Goal: Find specific page/section: Find specific page/section

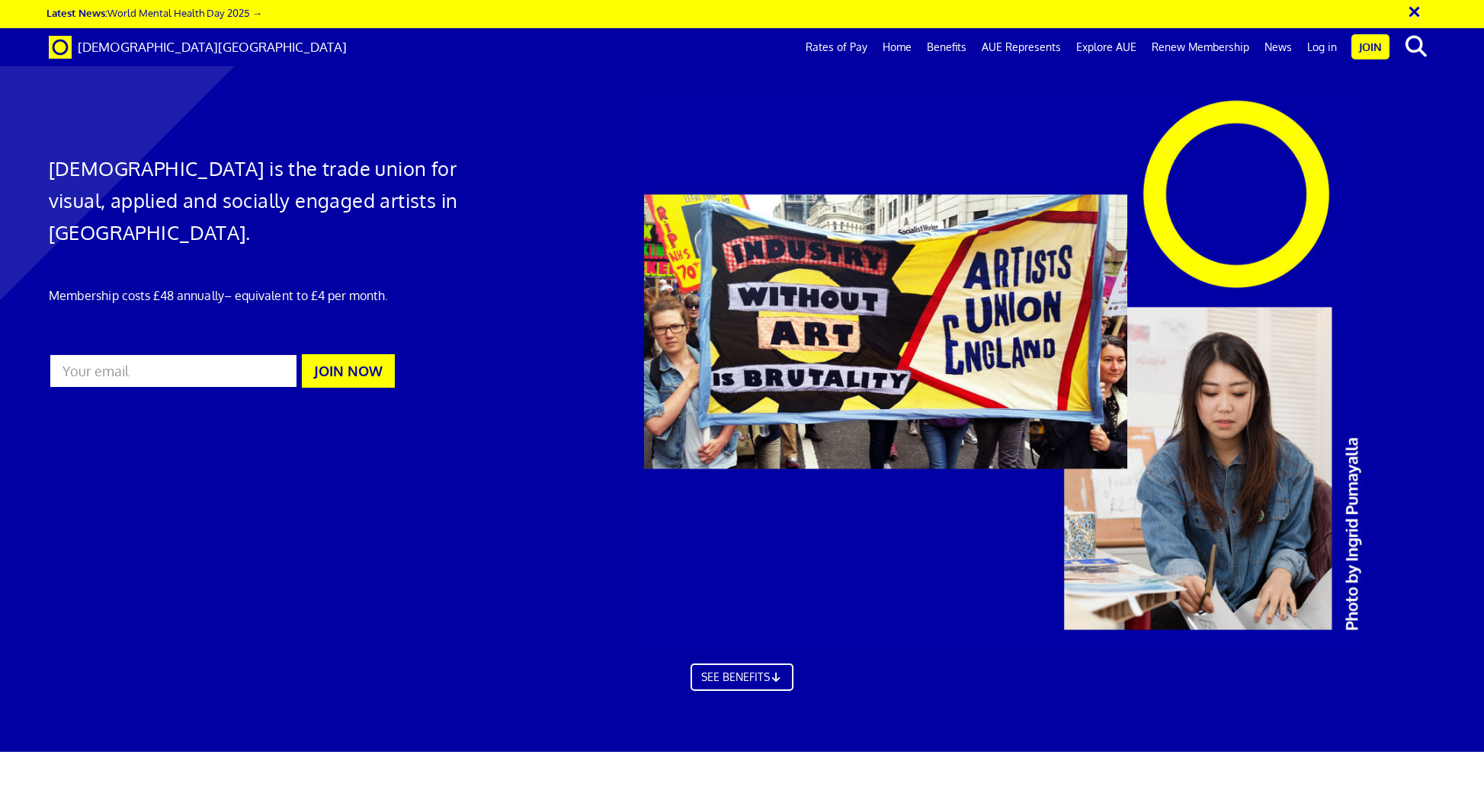
scroll to position [0, 25]
click at [1311, 51] on link "Log in" at bounding box center [1322, 46] width 45 height 38
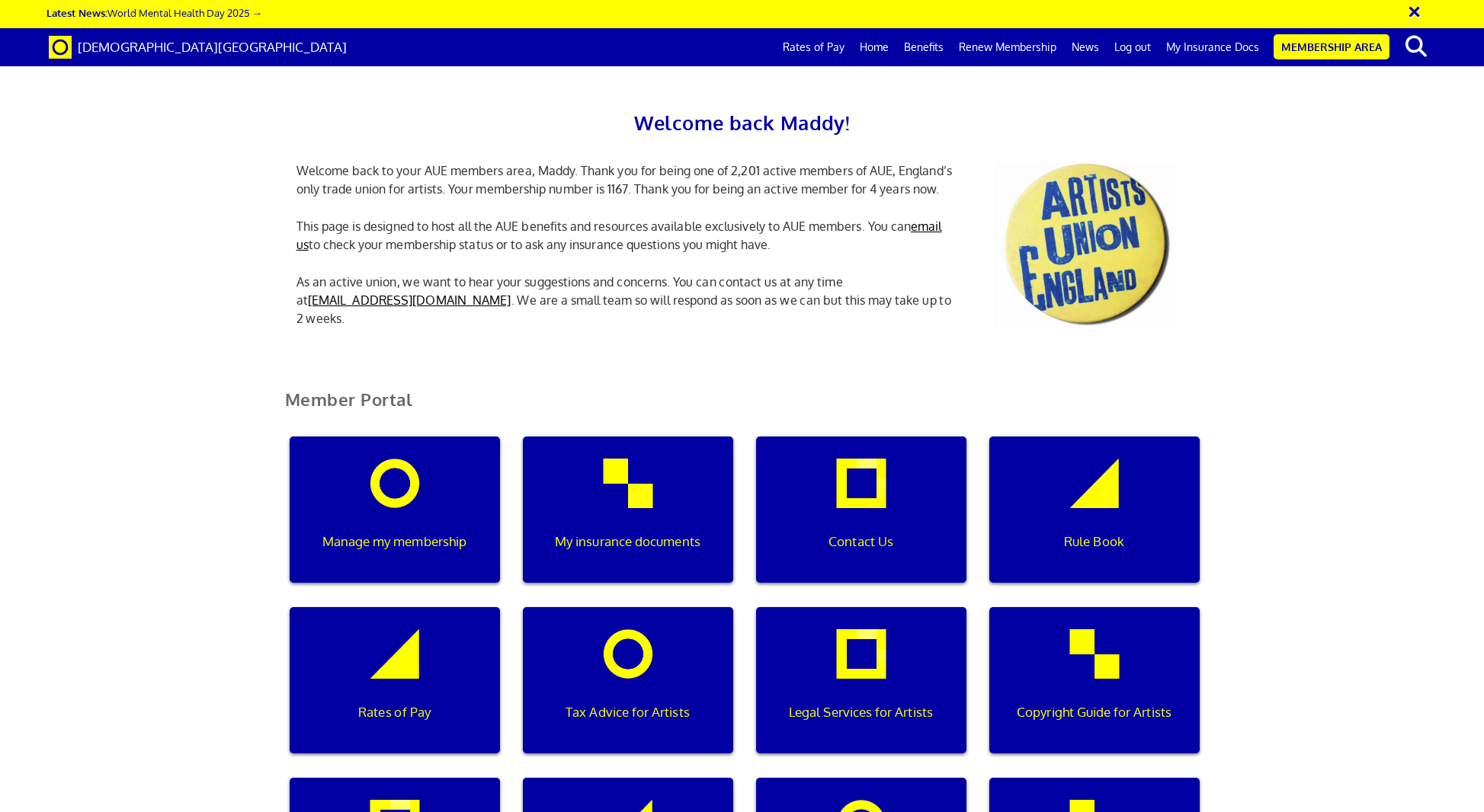
scroll to position [0, 5]
click at [1221, 42] on link "My Insurance Docs" at bounding box center [1213, 46] width 108 height 38
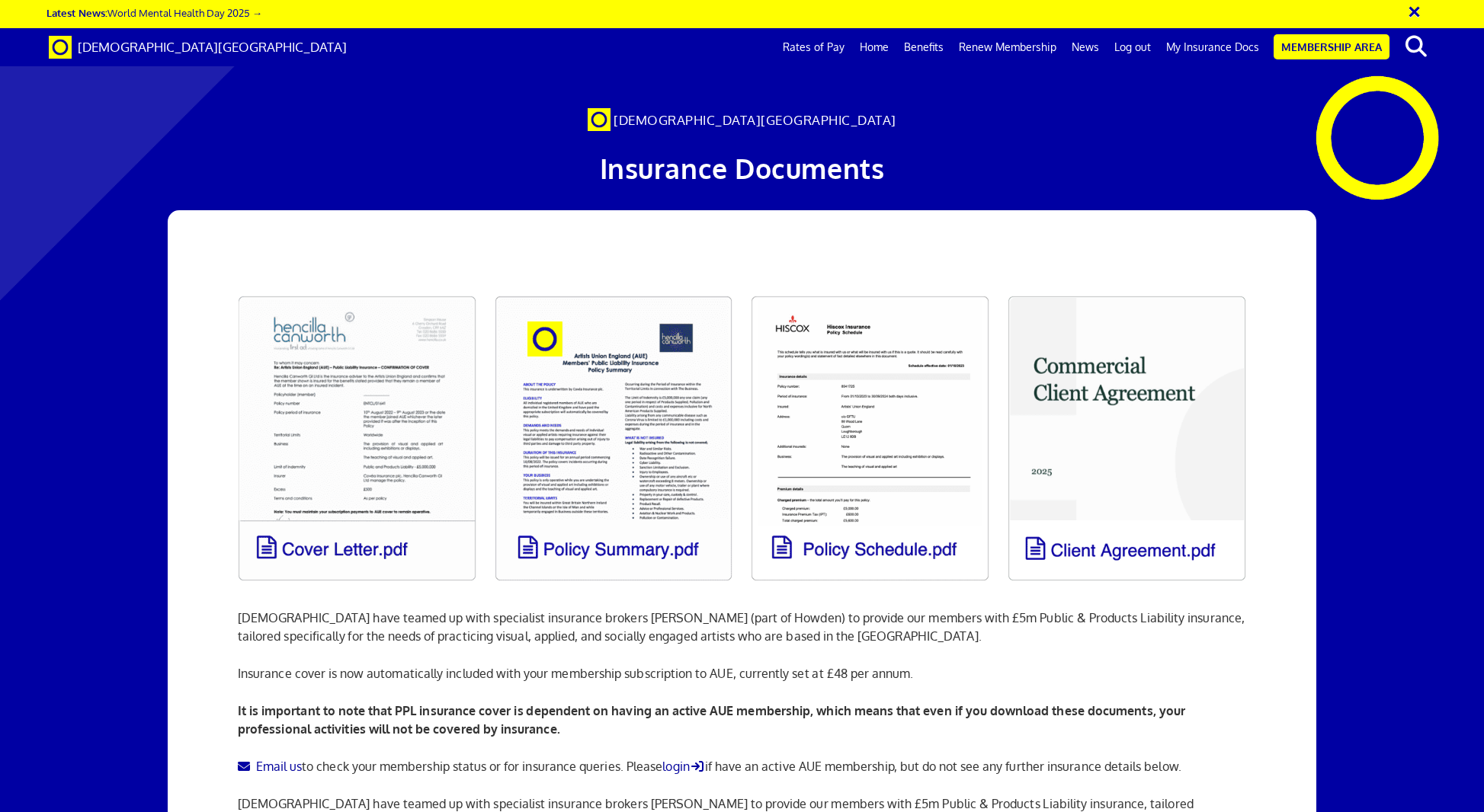
scroll to position [85, 0]
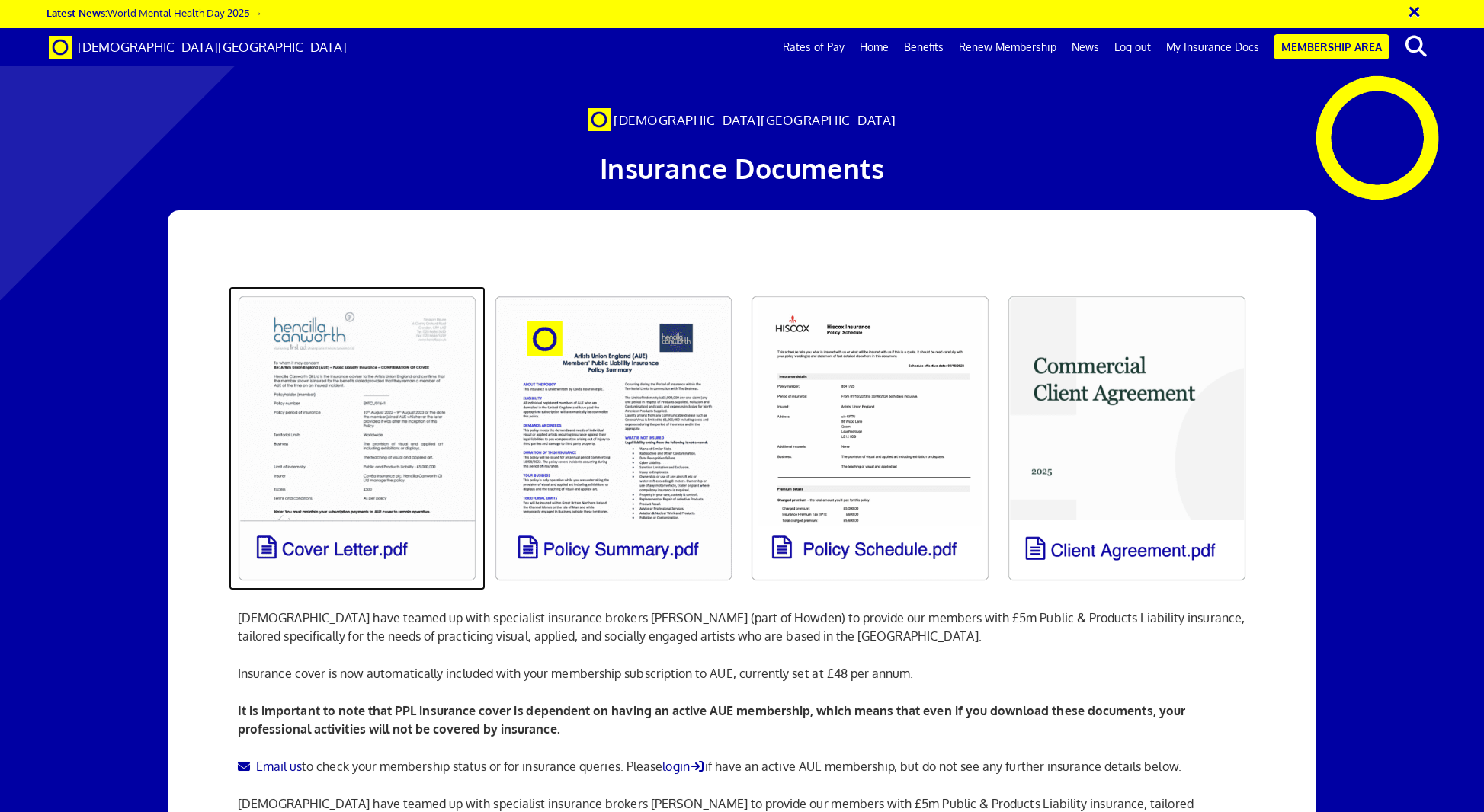
click at [435, 316] on link at bounding box center [357, 438] width 257 height 304
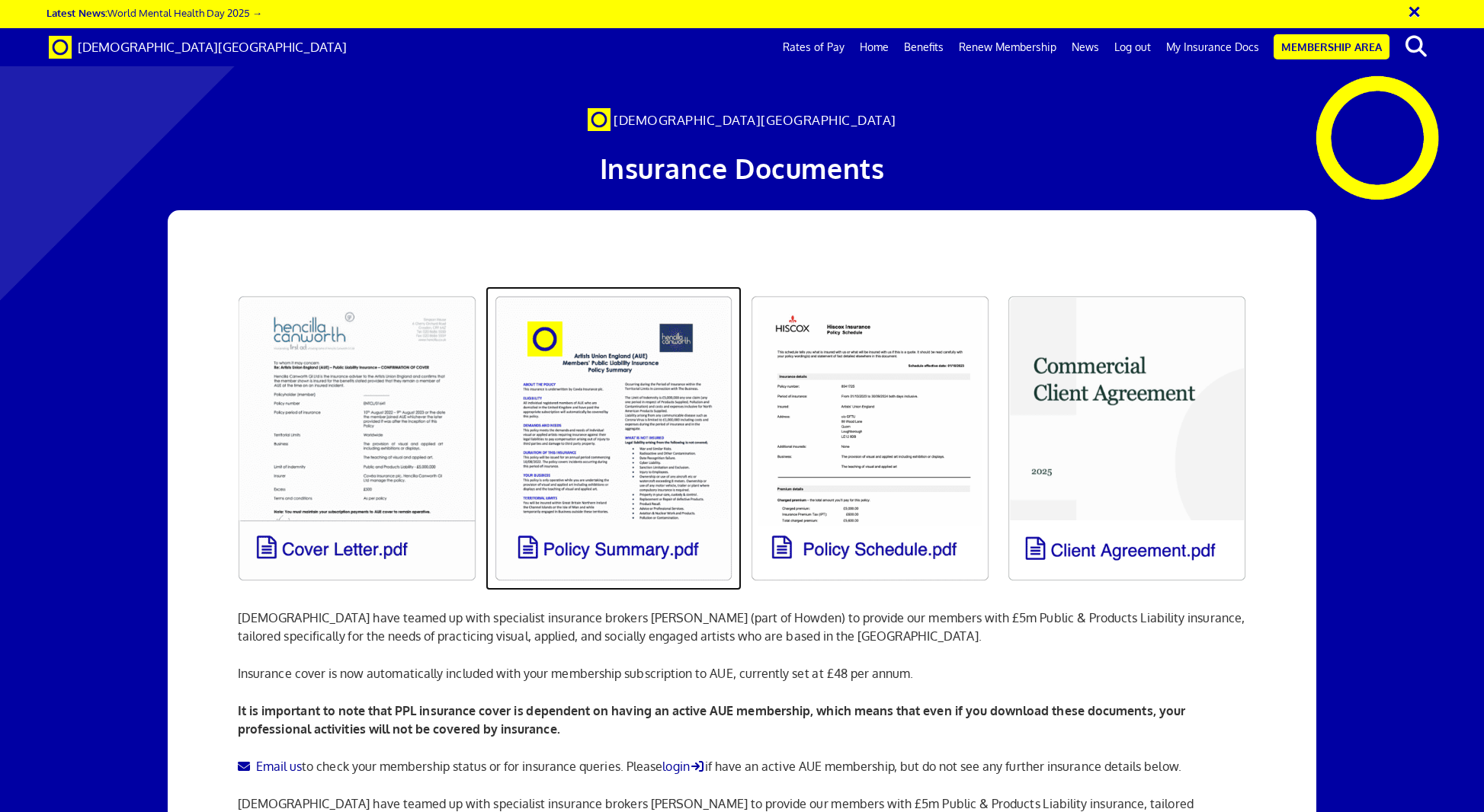
click at [653, 297] on link at bounding box center [614, 438] width 257 height 304
